Goal: Check status: Check status

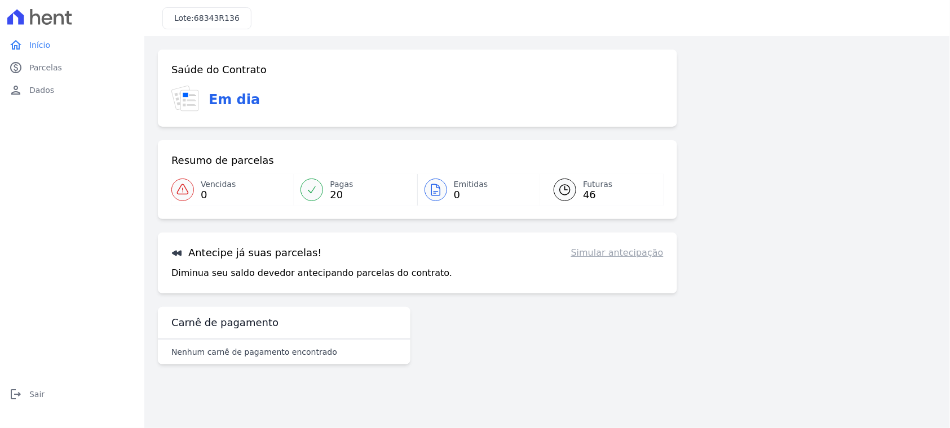
click at [583, 179] on span "Futuras" at bounding box center [597, 185] width 29 height 12
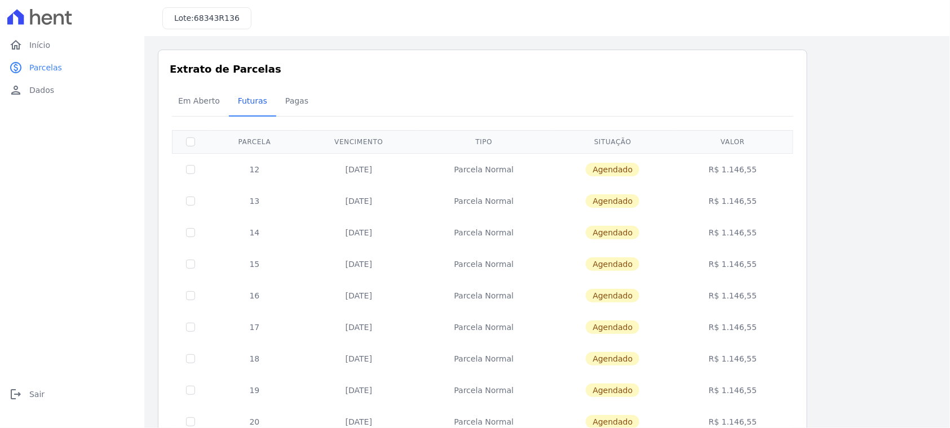
click at [186, 165] on input "checkbox" at bounding box center [190, 169] width 9 height 9
checkbox input "true"
click at [564, 88] on div "Em Aberto Futuras [GEOGRAPHIC_DATA]" at bounding box center [482, 102] width 627 height 28
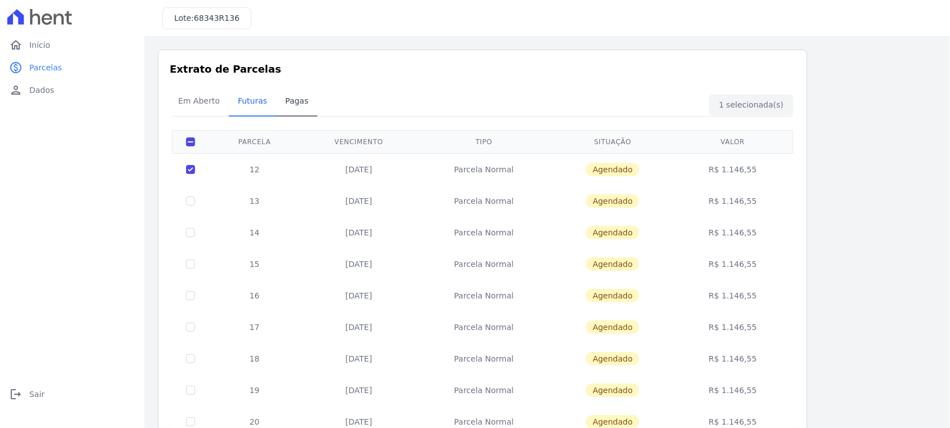
click at [278, 90] on span "Pagas" at bounding box center [296, 101] width 37 height 23
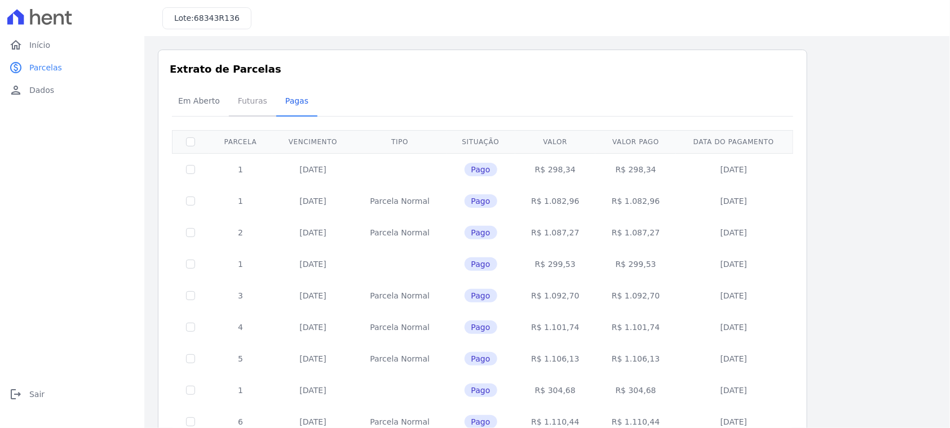
click at [231, 90] on span "Futuras" at bounding box center [252, 101] width 43 height 23
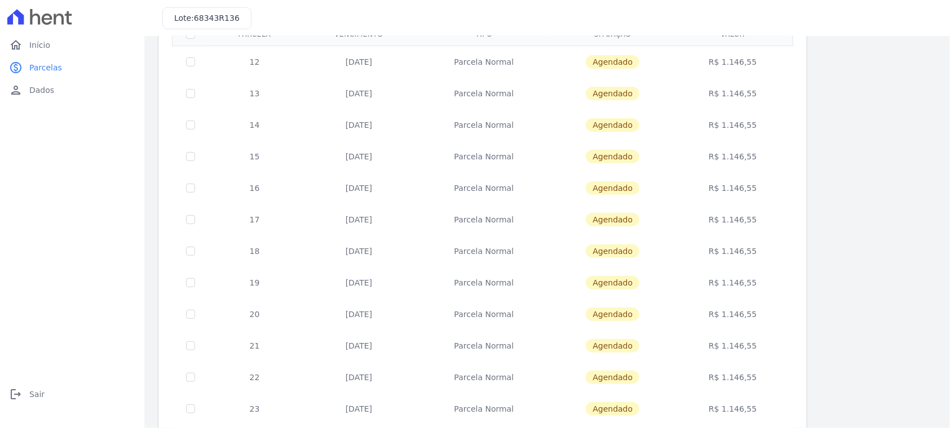
scroll to position [210, 0]
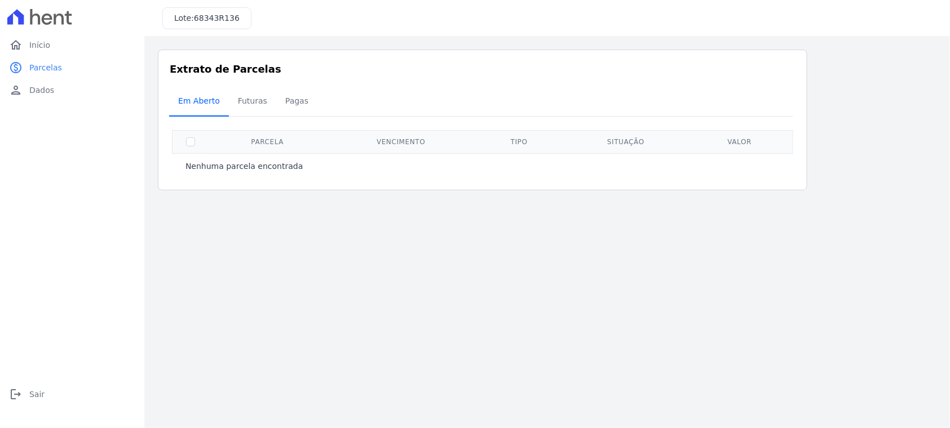
click at [171, 90] on span "Em Aberto" at bounding box center [198, 101] width 55 height 23
click at [231, 90] on span "Futuras" at bounding box center [252, 101] width 43 height 23
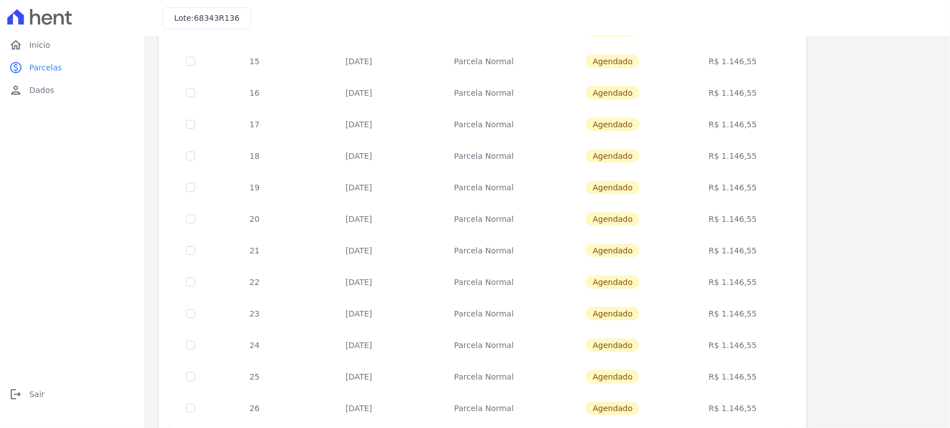
scroll to position [210, 0]
